Goal: Information Seeking & Learning: Find specific fact

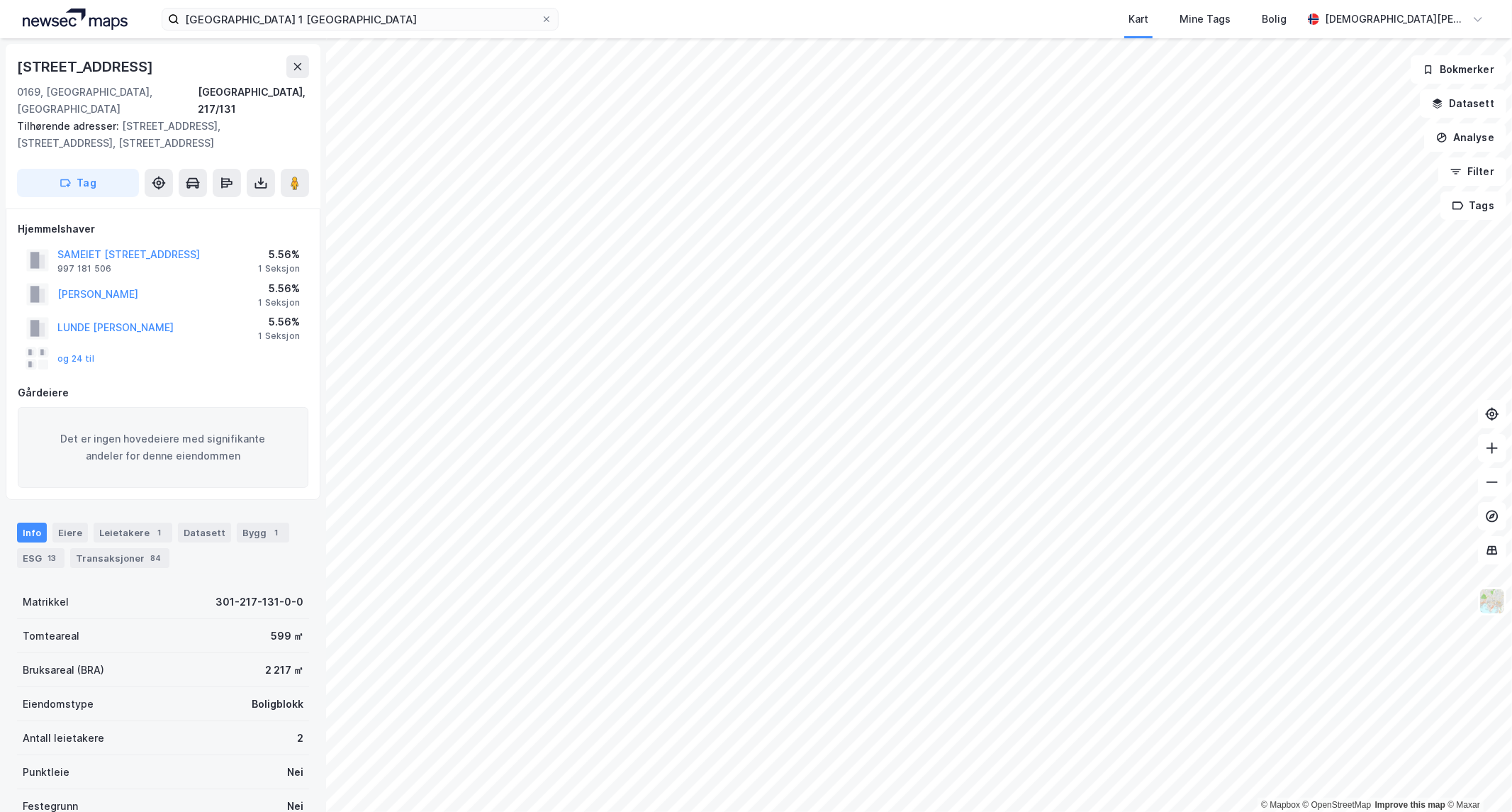
click at [284, 60] on div "[STREET_ADDRESS]" at bounding box center [162, 67] width 292 height 23
click at [300, 66] on icon at bounding box center [297, 66] width 11 height 11
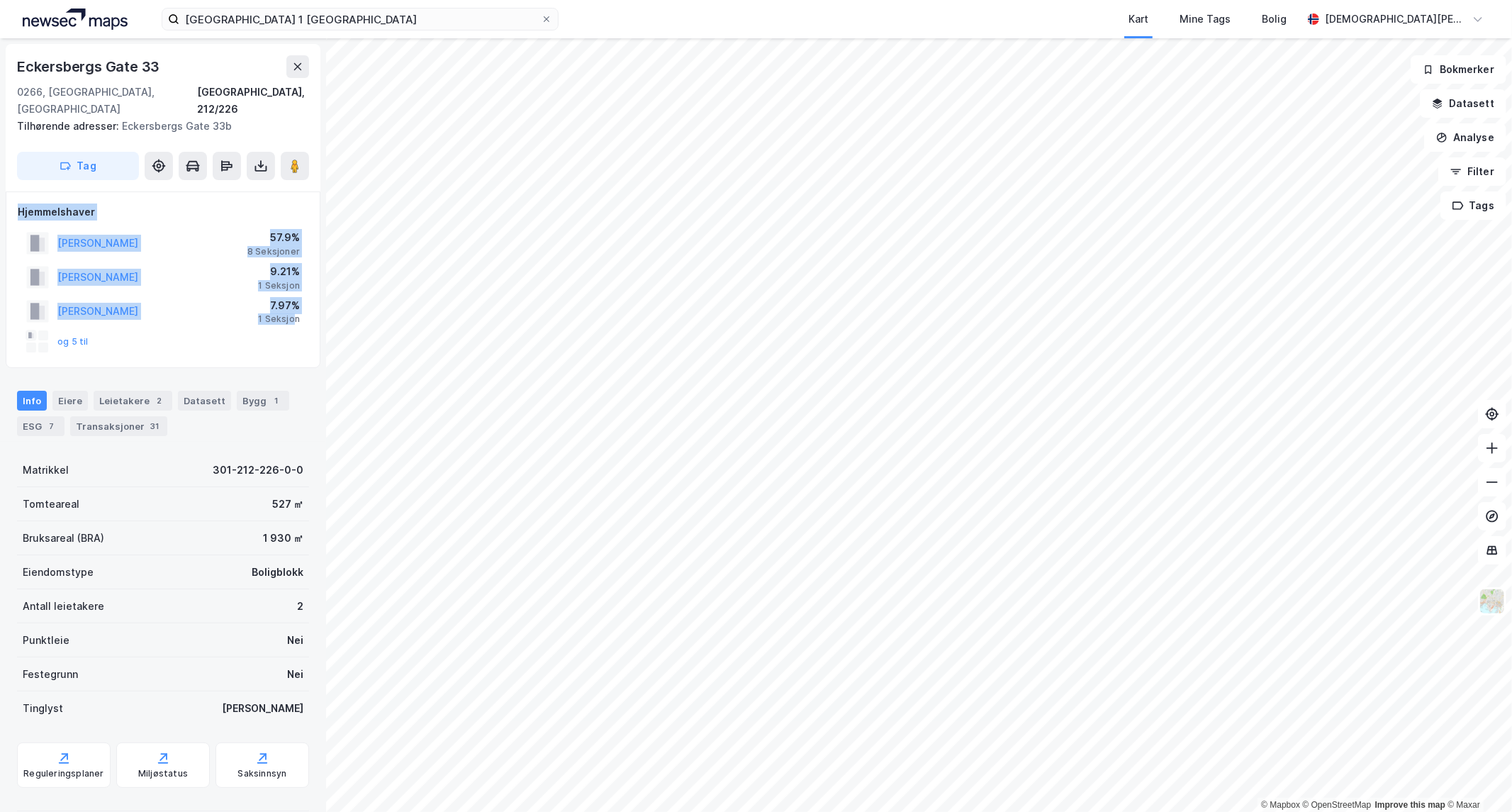
drag, startPoint x: 296, startPoint y: 300, endPoint x: 21, endPoint y: 200, distance: 292.6
click at [21, 204] on div "[PERSON_NAME] 57.9% 8 Seksjoner [GEOGRAPHIC_DATA][PERSON_NAME] 9.21% 1 Seksjon …" at bounding box center [162, 280] width 290 height 153
click at [210, 229] on div "[PERSON_NAME] 57.9% 8 Seksjoner" at bounding box center [162, 243] width 290 height 34
drag, startPoint x: 203, startPoint y: 228, endPoint x: 59, endPoint y: 223, distance: 144.1
click at [59, 226] on div "[PERSON_NAME] 57.9% 8 Seksjoner" at bounding box center [162, 243] width 290 height 34
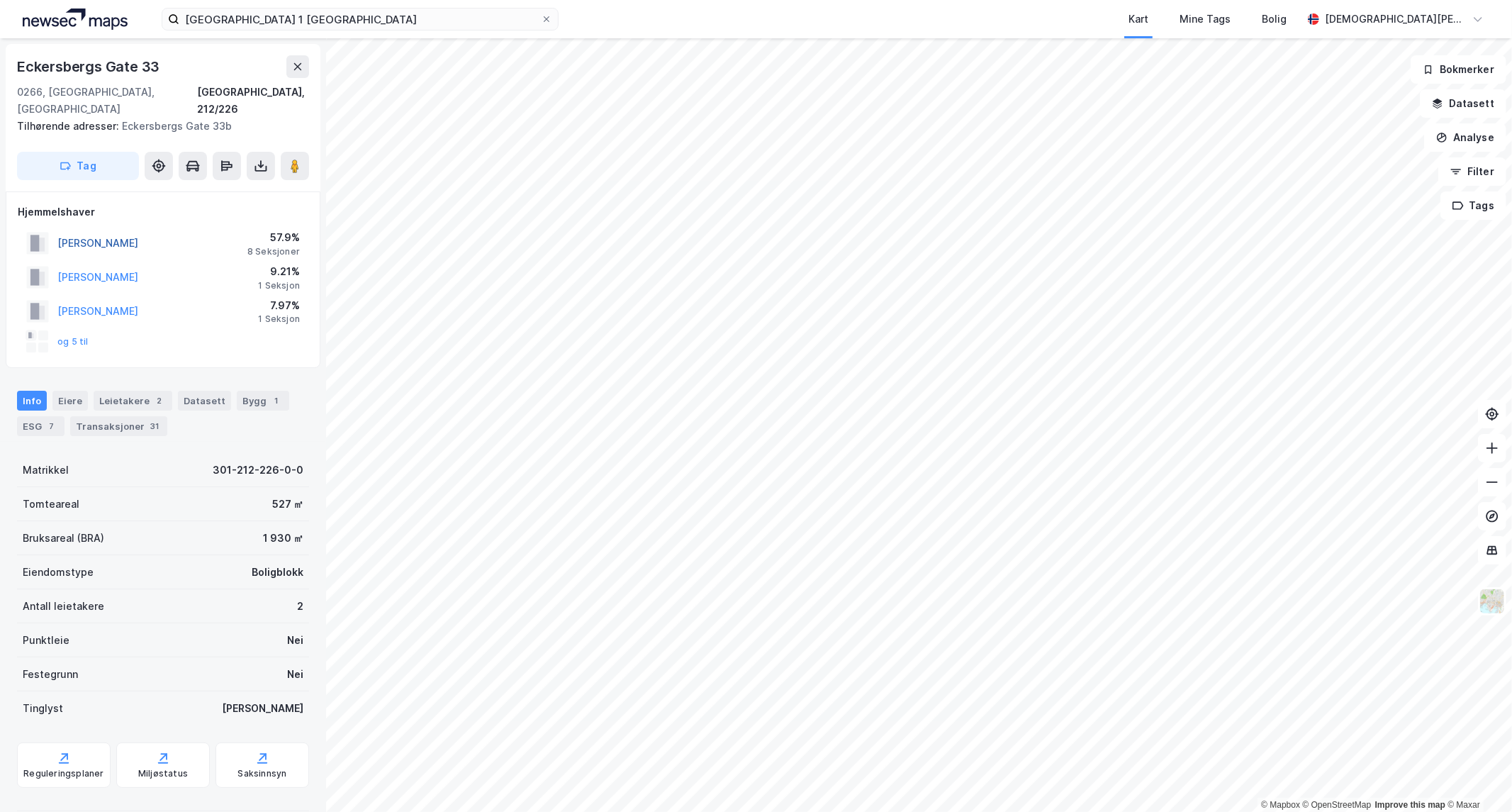
copy button "[PERSON_NAME]"
drag, startPoint x: 159, startPoint y: 59, endPoint x: 8, endPoint y: 63, distance: 151.1
click at [8, 63] on div "[STREET_ADDRESS], 212/226 Tilhørende adresser: [STREET_ADDRESS] Tag" at bounding box center [162, 117] width 315 height 147
copy div "Eckersbergs Gate 33"
drag, startPoint x: 196, startPoint y: 229, endPoint x: 57, endPoint y: 228, distance: 139.0
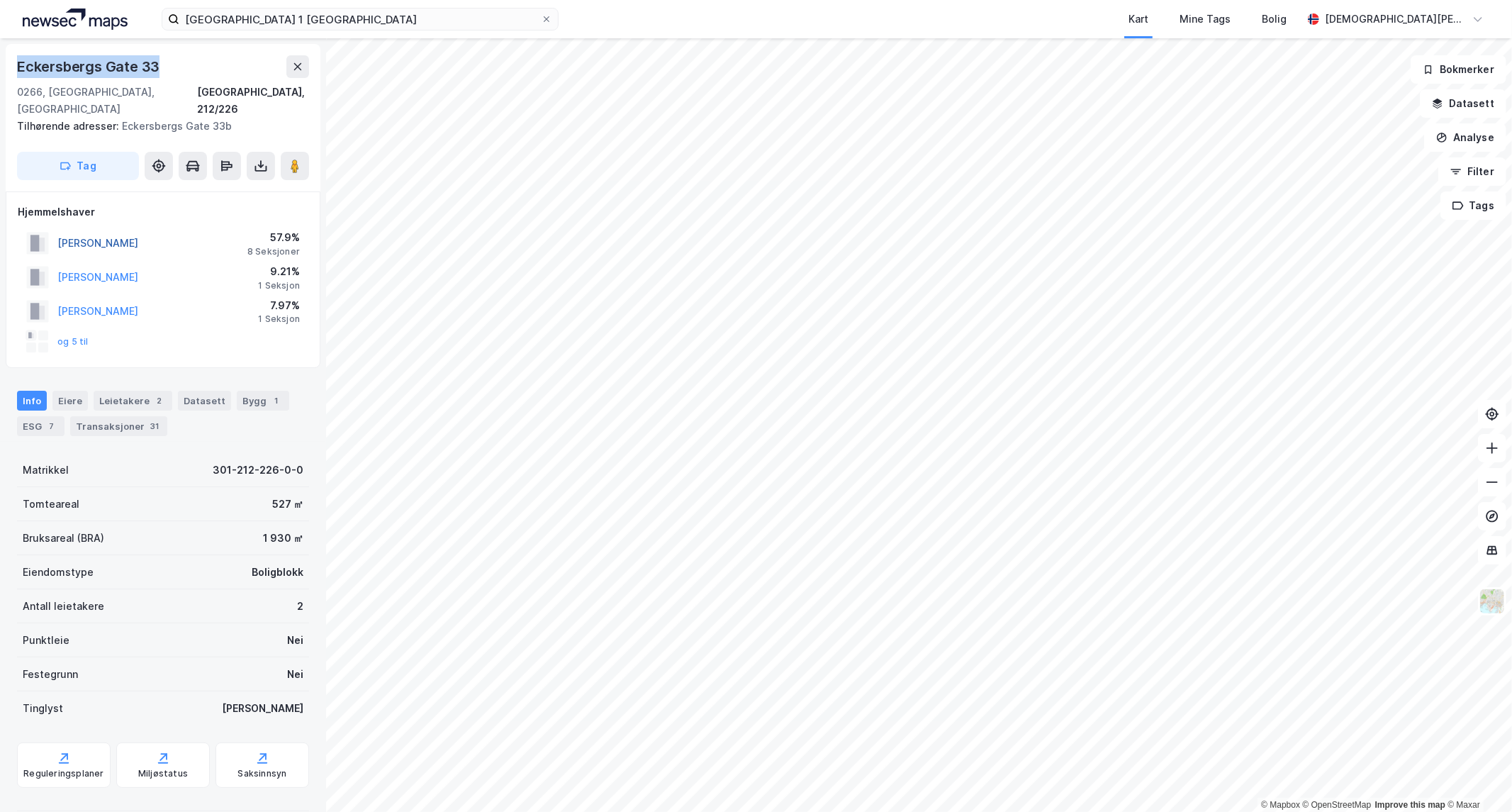
click at [57, 228] on div "[PERSON_NAME] 57.9% 8 Seksjoner" at bounding box center [162, 243] width 290 height 34
copy button "[PERSON_NAME]"
